Goal: Task Accomplishment & Management: Complete application form

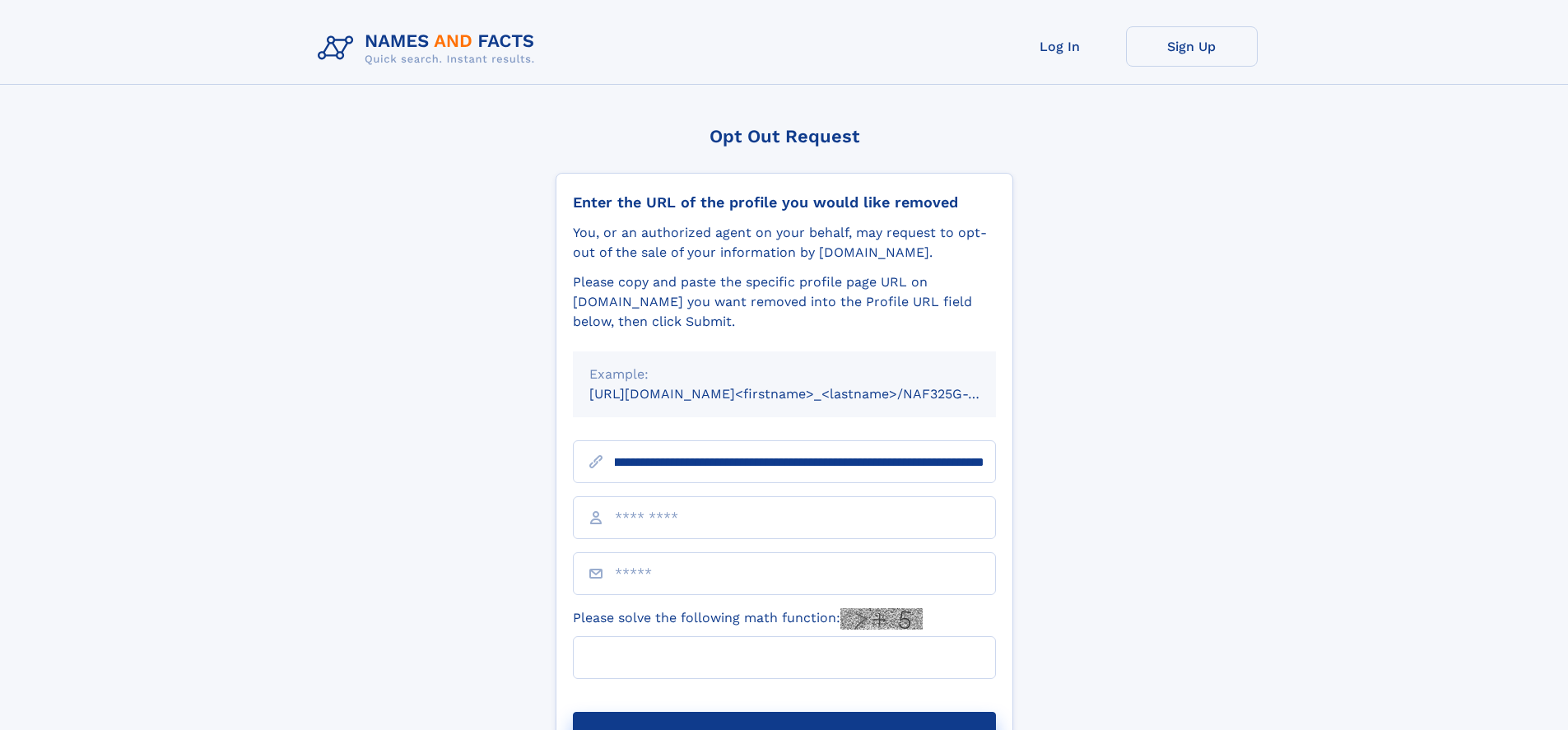
scroll to position [0, 215]
type input "**********"
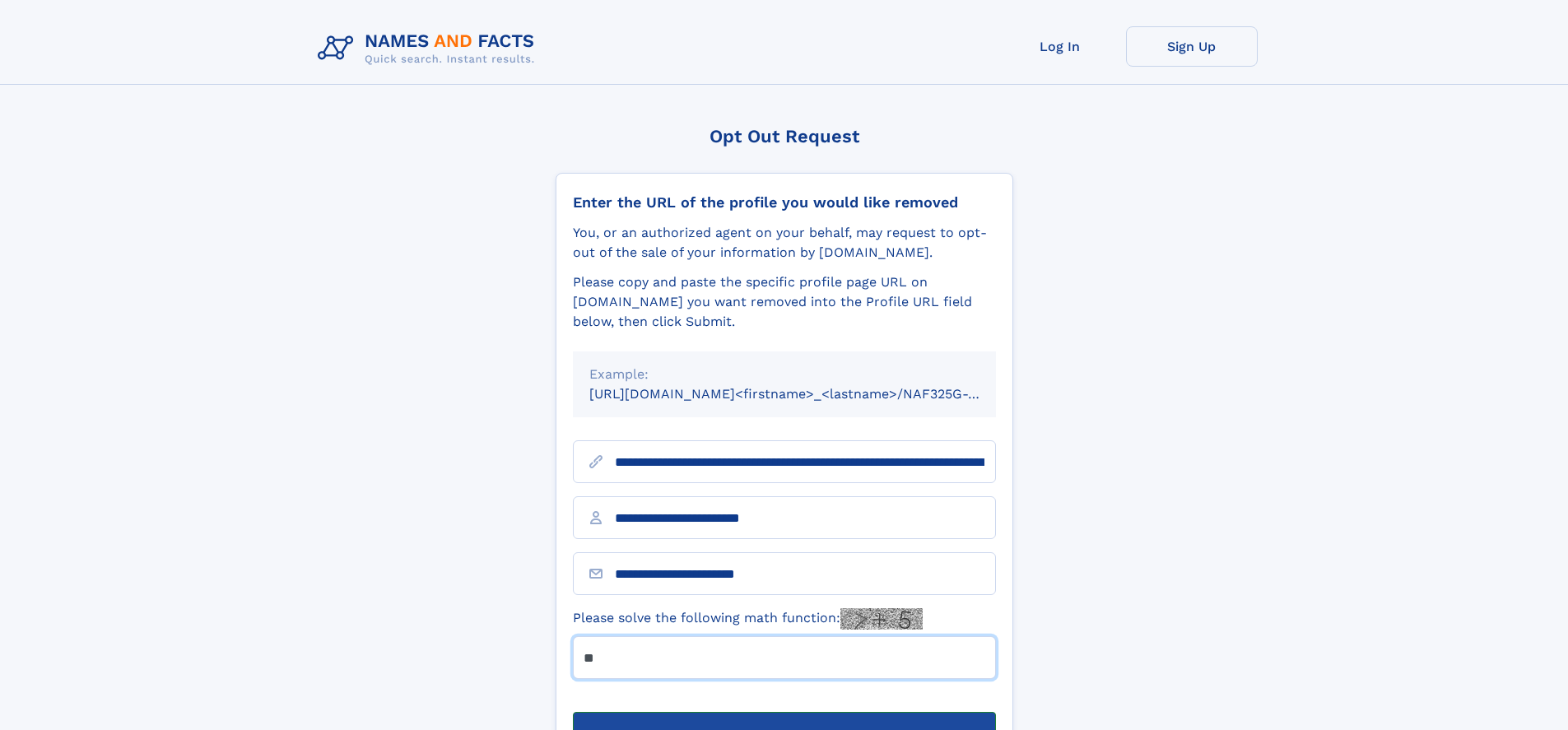
type input "**"
click at [783, 712] on button "Submit Opt Out Request" at bounding box center [784, 738] width 423 height 53
